Goal: Task Accomplishment & Management: Complete application form

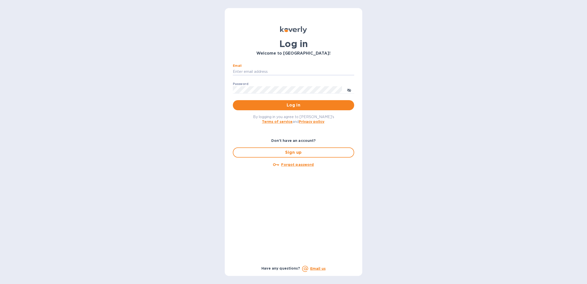
type input "[PERSON_NAME][EMAIL_ADDRESS][DOMAIN_NAME]"
click at [289, 107] on span "Log in" at bounding box center [293, 105] width 113 height 6
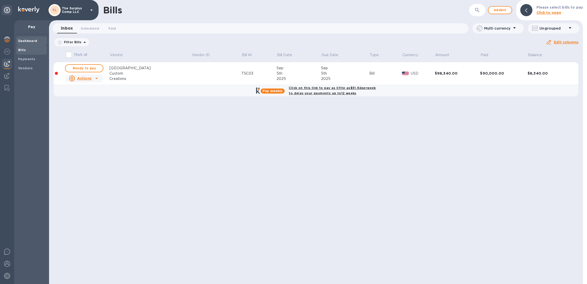
click at [39, 44] on div "Dashboard" at bounding box center [31, 40] width 31 height 9
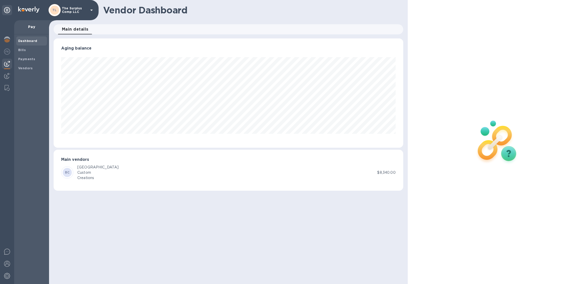
scroll to position [109, 350]
click at [19, 10] on img at bounding box center [28, 10] width 21 height 6
click at [5, 12] on icon at bounding box center [7, 10] width 6 height 6
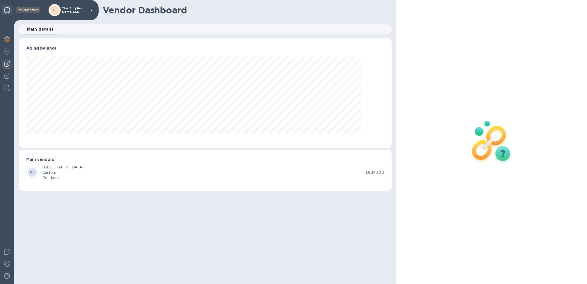
scroll to position [109, 373]
click at [5, 12] on icon at bounding box center [7, 10] width 6 height 6
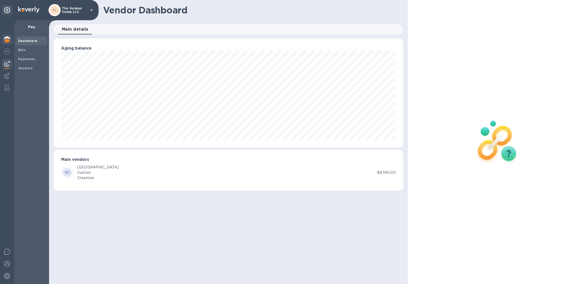
click at [7, 41] on img at bounding box center [7, 39] width 6 height 6
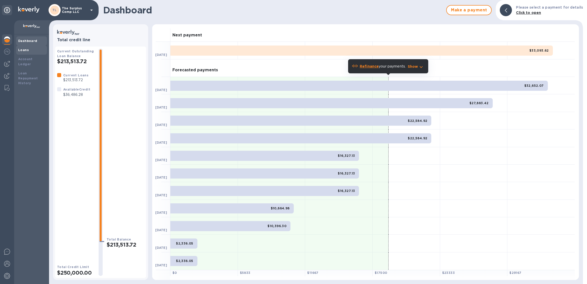
click at [20, 51] on b "Loans" at bounding box center [23, 50] width 11 height 4
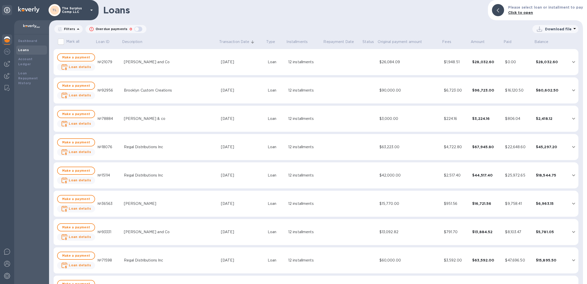
click at [134, 29] on div "button" at bounding box center [138, 29] width 10 height 7
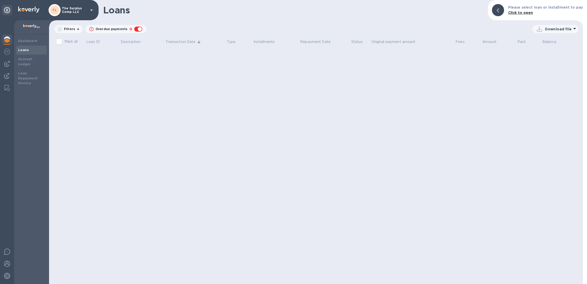
click at [135, 29] on div "button" at bounding box center [138, 29] width 10 height 7
checkbox input "false"
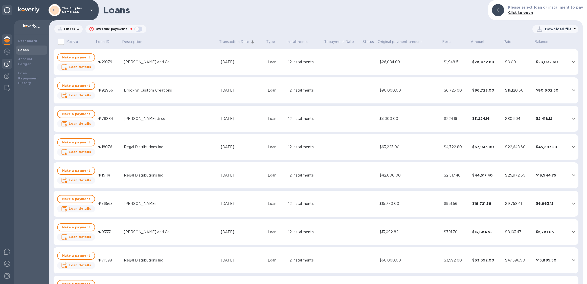
click at [7, 66] on img at bounding box center [7, 64] width 6 height 6
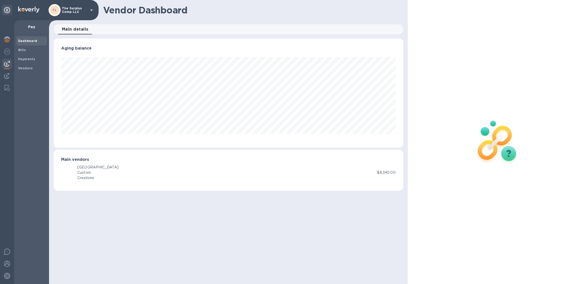
scroll to position [109, 350]
click at [5, 78] on img at bounding box center [7, 76] width 6 height 6
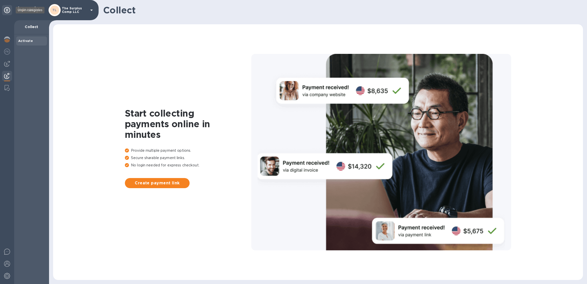
click at [8, 11] on icon at bounding box center [7, 10] width 6 height 6
drag, startPoint x: 10, startPoint y: 39, endPoint x: 13, endPoint y: 36, distance: 4.5
click at [10, 39] on div at bounding box center [7, 39] width 10 height 11
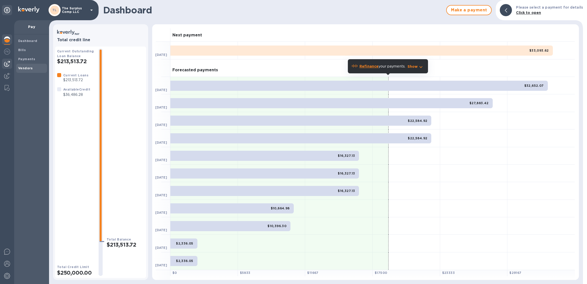
click at [23, 69] on b "Vendors" at bounding box center [25, 68] width 15 height 4
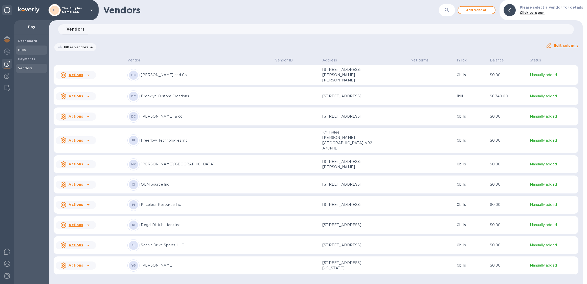
click at [22, 51] on b "Bills" at bounding box center [22, 50] width 8 height 4
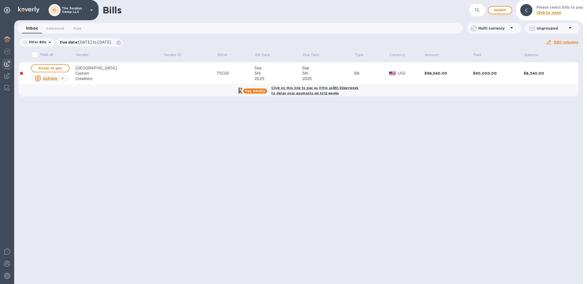
click at [504, 11] on span "Add bill" at bounding box center [499, 10] width 15 height 6
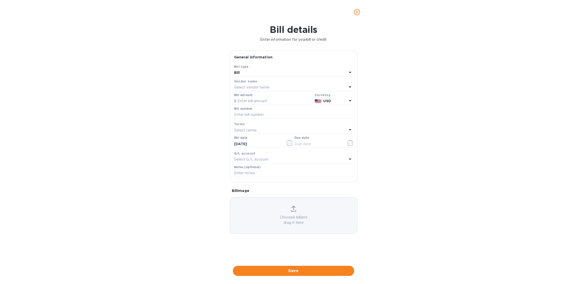
click at [267, 74] on div "Bill" at bounding box center [290, 72] width 113 height 7
click at [200, 77] on div "Bill details Enter information for your bill or credit General information Save…" at bounding box center [293, 154] width 587 height 260
click at [255, 74] on div "Bill" at bounding box center [290, 72] width 113 height 7
click at [255, 74] on div "Bill type" at bounding box center [293, 75] width 107 height 5
click at [190, 76] on div "Bill details Enter information for your bill or credit General information Save…" at bounding box center [293, 154] width 587 height 260
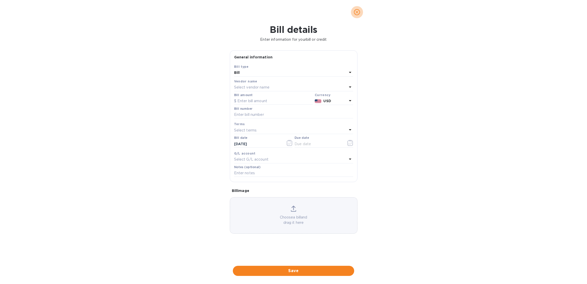
click at [355, 11] on icon "close" at bounding box center [356, 12] width 5 height 5
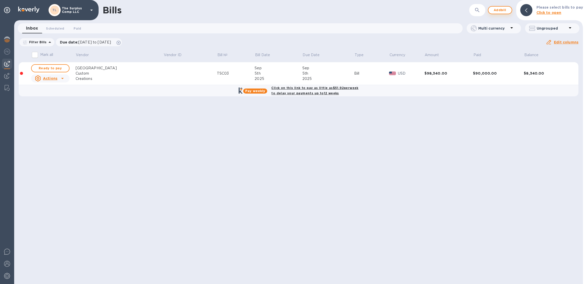
click at [499, 9] on span "Add bill" at bounding box center [499, 10] width 15 height 6
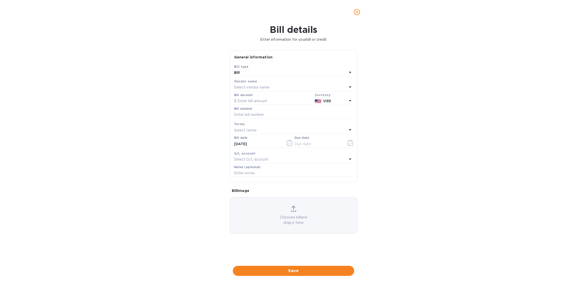
click at [340, 86] on div "Select vendor name" at bounding box center [290, 87] width 113 height 7
click at [265, 138] on p "Regal Distributions Inc" at bounding box center [291, 139] width 107 height 5
click at [250, 101] on input "text" at bounding box center [273, 101] width 79 height 8
type input "114,989"
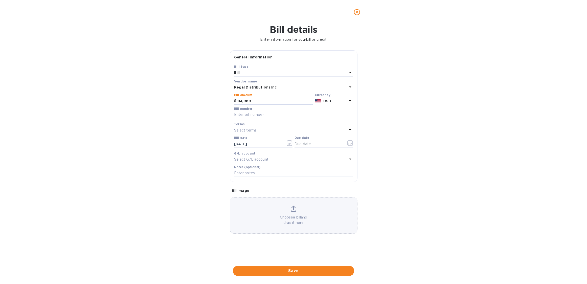
click at [276, 116] on input "text" at bounding box center [293, 115] width 119 height 8
type input "326"
click at [264, 132] on div "Select terms" at bounding box center [290, 130] width 113 height 7
click at [182, 148] on div "Bill details Enter information for your bill or credit General information Save…" at bounding box center [293, 154] width 587 height 260
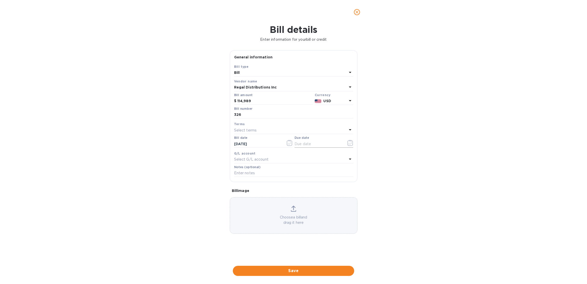
click at [323, 146] on input "text" at bounding box center [318, 144] width 48 height 8
click at [258, 146] on input "09/21/2025" at bounding box center [258, 144] width 48 height 8
click at [289, 143] on icon "button" at bounding box center [290, 143] width 6 height 6
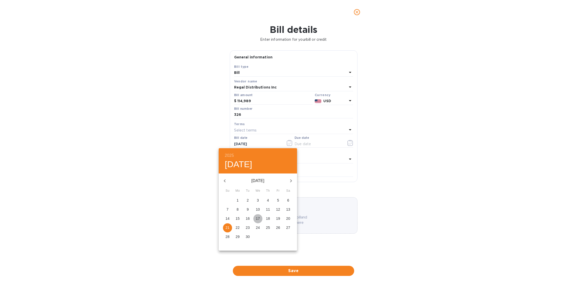
click at [262, 219] on span "17" at bounding box center [257, 218] width 9 height 5
type input "09/17/2025"
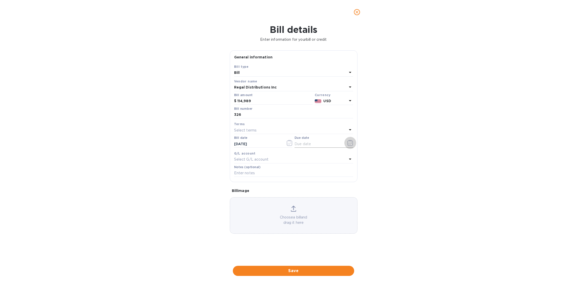
click at [352, 144] on icon "button" at bounding box center [350, 143] width 6 height 6
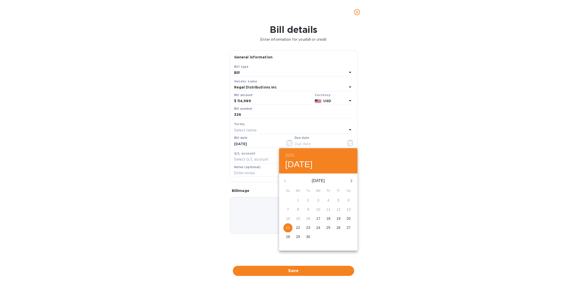
click at [321, 219] on span "17" at bounding box center [318, 218] width 9 height 5
type input "09/17/2025"
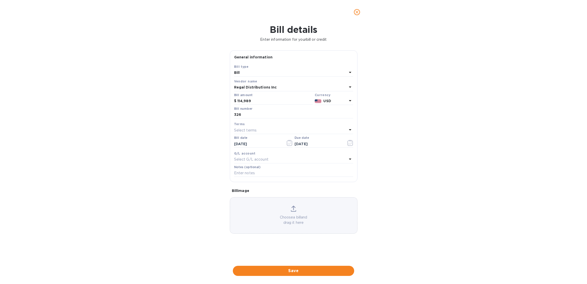
click at [305, 156] on div "G/L account" at bounding box center [293, 153] width 119 height 5
click at [324, 159] on div "Select G/L account" at bounding box center [290, 159] width 113 height 7
click at [374, 161] on div "Bill details Enter information for your bill or credit General information Save…" at bounding box center [293, 154] width 587 height 260
click at [131, 199] on div "Bill details Enter information for your bill or credit General information Save…" at bounding box center [293, 154] width 587 height 260
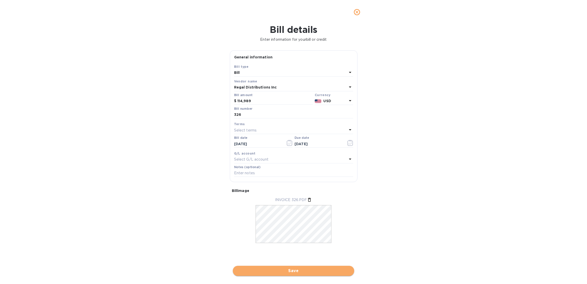
click at [285, 274] on button "Save" at bounding box center [293, 271] width 121 height 10
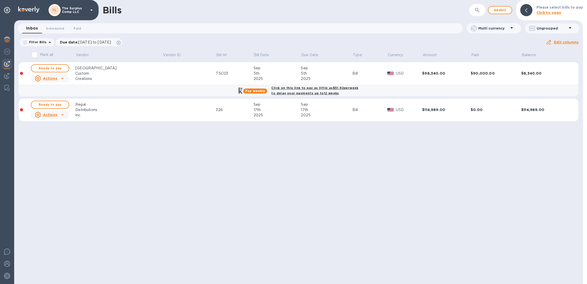
click at [55, 105] on span "Ready to pay" at bounding box center [49, 105] width 29 height 6
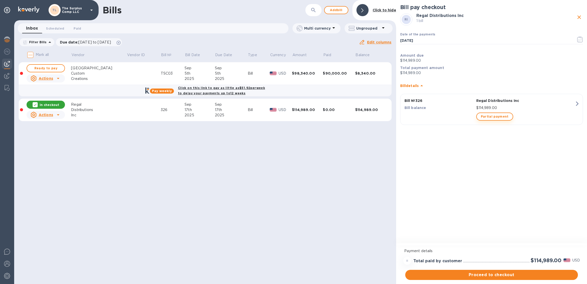
click at [497, 117] on span "Partial payment" at bounding box center [495, 116] width 28 height 6
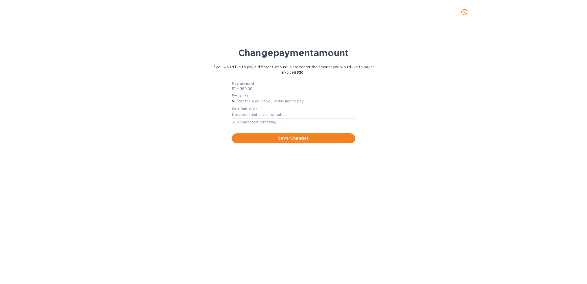
click at [251, 99] on input "text" at bounding box center [294, 102] width 121 height 8
type input "33,000"
click at [465, 12] on icon "close" at bounding box center [464, 12] width 5 height 5
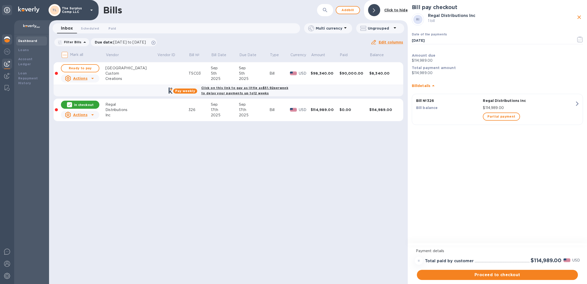
click at [26, 44] on div "Dashboard" at bounding box center [31, 40] width 31 height 9
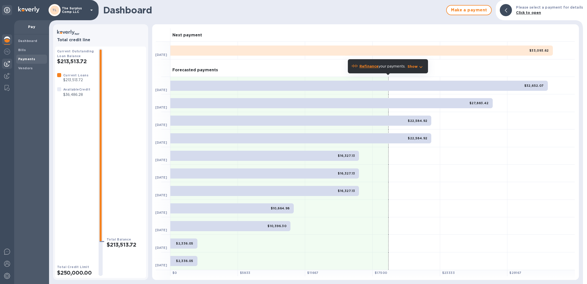
click at [26, 59] on b "Payments" at bounding box center [26, 59] width 17 height 4
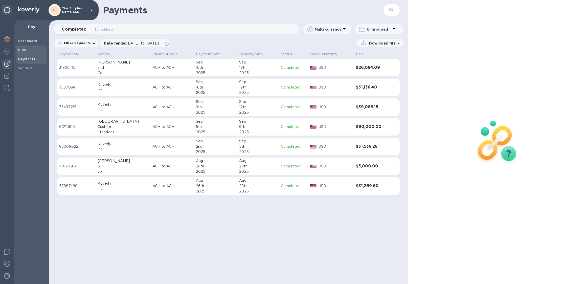
click at [23, 50] on b "Bills" at bounding box center [22, 50] width 8 height 4
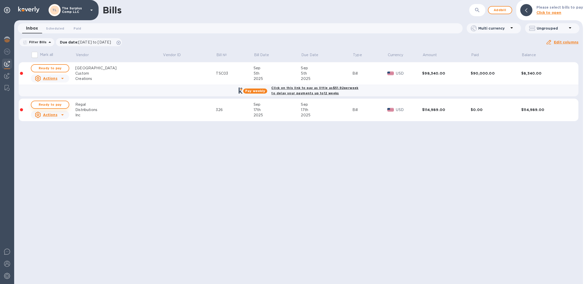
click at [51, 106] on span "Ready to pay" at bounding box center [49, 105] width 29 height 6
click at [48, 106] on span "Ready to pay" at bounding box center [49, 105] width 29 height 6
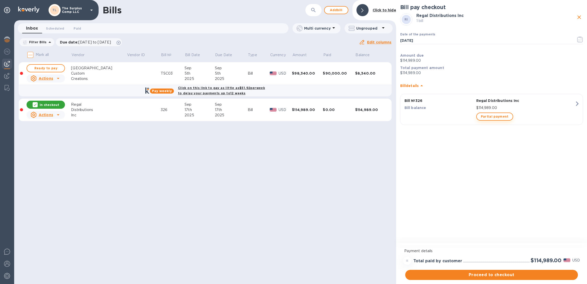
click at [499, 115] on span "Partial payment" at bounding box center [495, 116] width 28 height 6
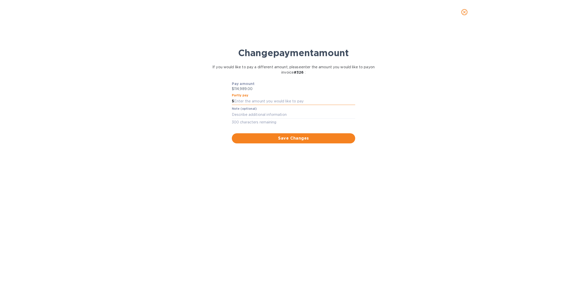
click at [261, 102] on input "text" at bounding box center [294, 102] width 121 height 8
type input "32,500"
click at [306, 141] on button "Save Changes" at bounding box center [293, 138] width 123 height 10
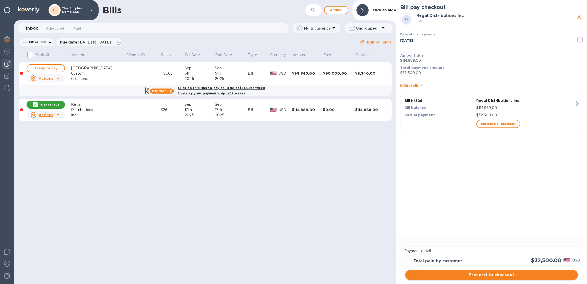
click at [494, 273] on span "Proceed to checkout" at bounding box center [491, 275] width 165 height 6
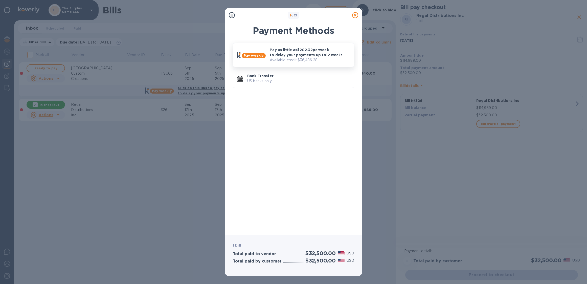
click at [286, 50] on p "Pay as little as $202.32 per week to delay your payments up to 12 weeks" at bounding box center [310, 52] width 80 height 10
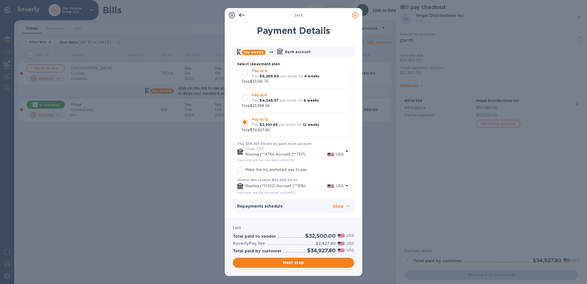
scroll to position [21, 0]
click at [298, 262] on span "Next step" at bounding box center [293, 263] width 113 height 6
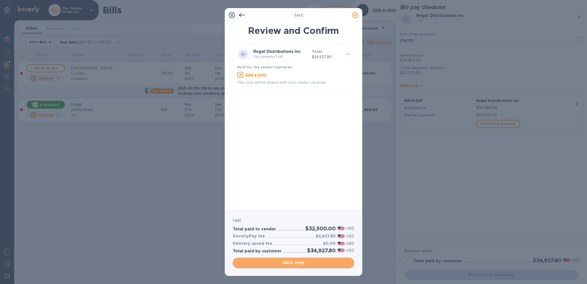
click at [298, 262] on span "Next step" at bounding box center [293, 263] width 113 height 6
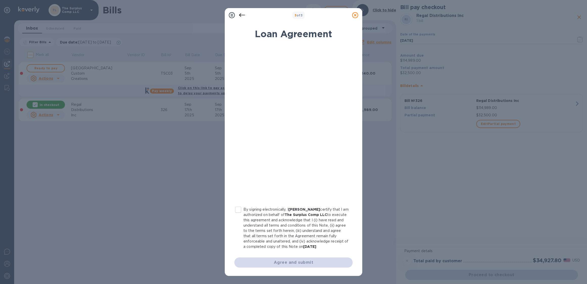
click at [237, 210] on input "By signing electronically, I Yisroel Richler certify that I am authorized on be…" at bounding box center [238, 209] width 11 height 11
checkbox input "true"
click at [298, 263] on span "Agree and submit" at bounding box center [293, 262] width 110 height 6
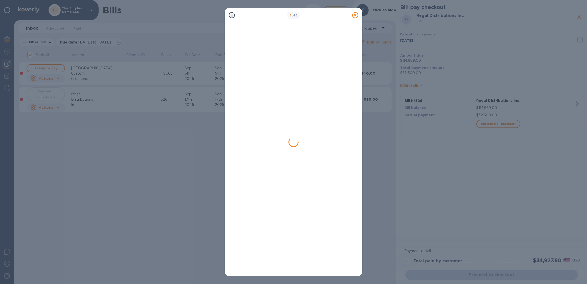
checkbox input "false"
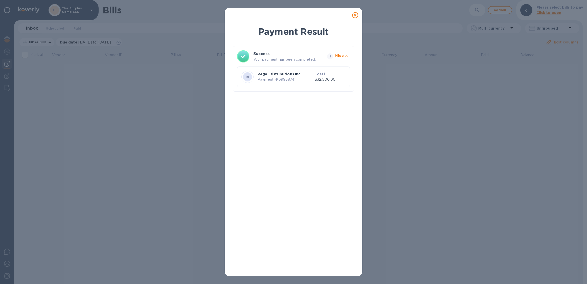
click at [356, 16] on icon at bounding box center [355, 15] width 6 height 6
